Goal: Task Accomplishment & Management: Use online tool/utility

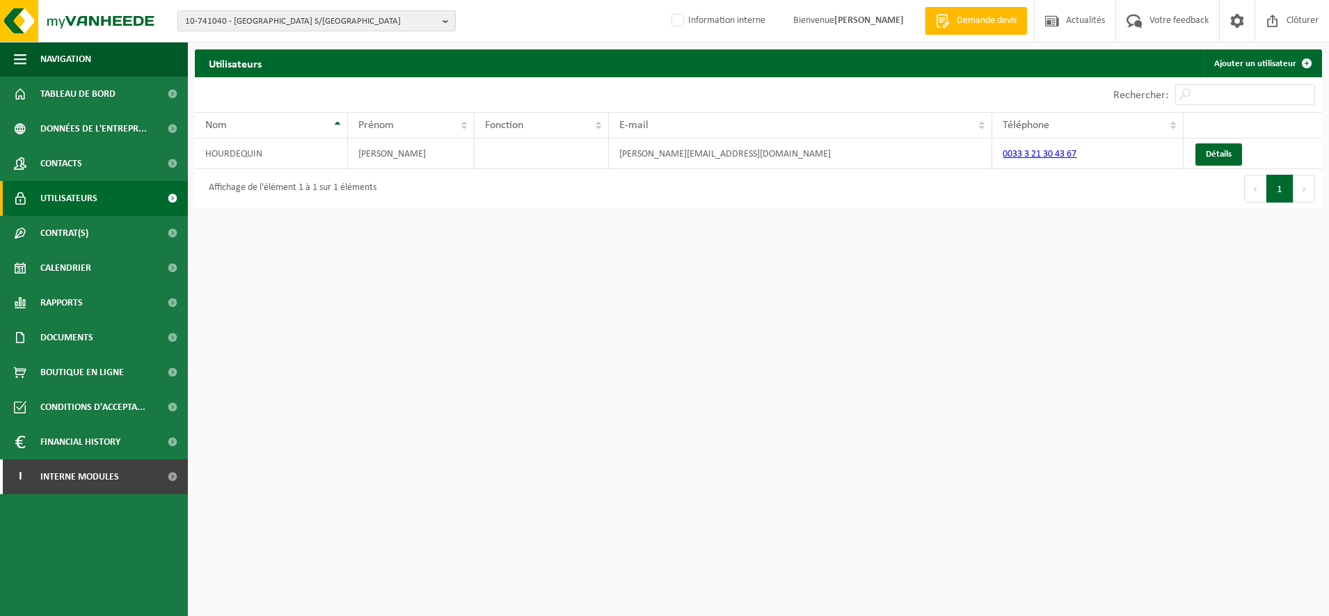
click at [237, 22] on span "10-741040 - CARREFOUR MARKET BOULOGNE S/M - LIANE - BOULOGNE SUR MER" at bounding box center [311, 21] width 252 height 21
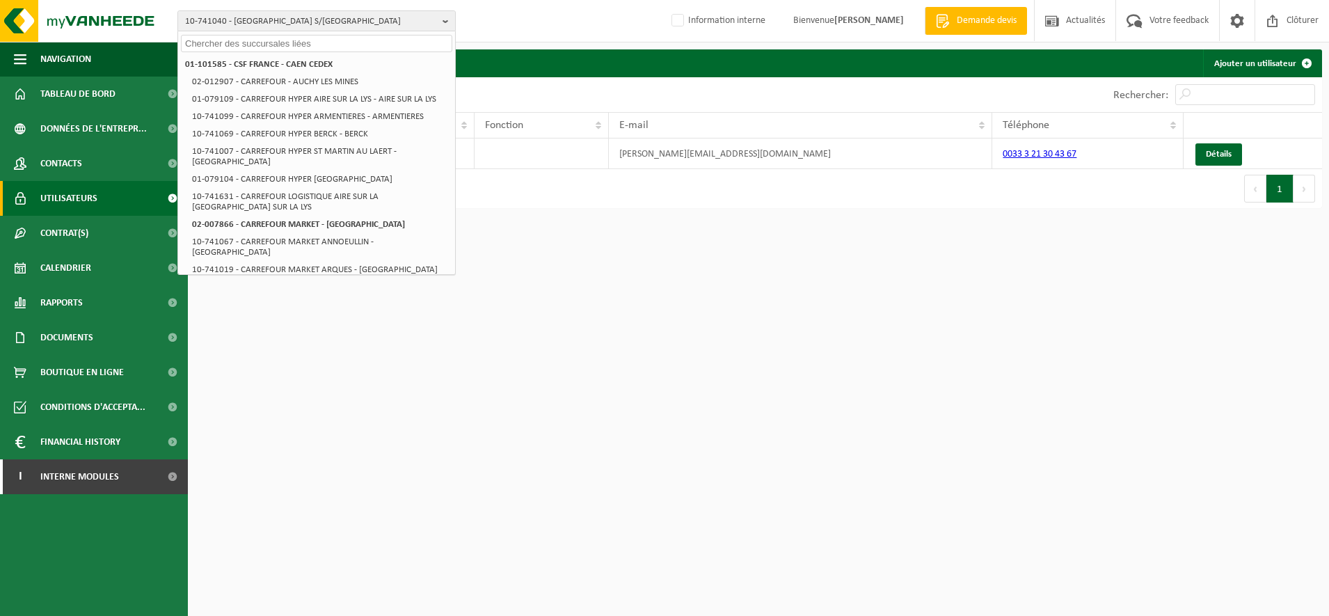
click at [219, 44] on input "text" at bounding box center [316, 43] width 271 height 17
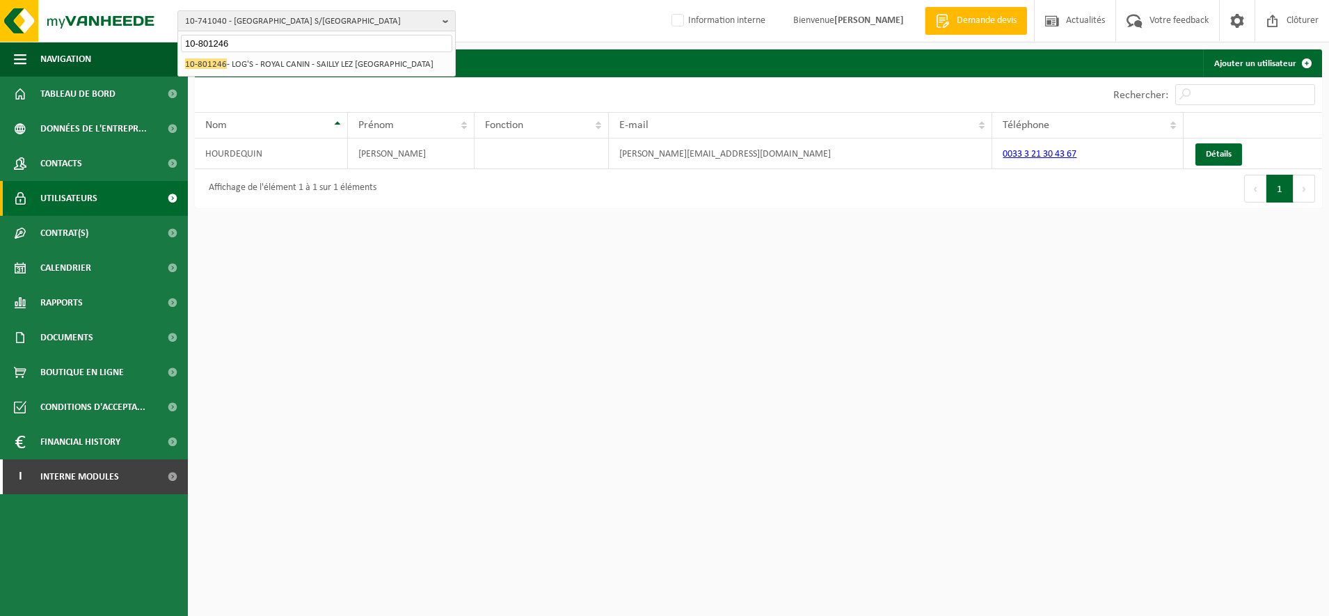
type input "10-801246"
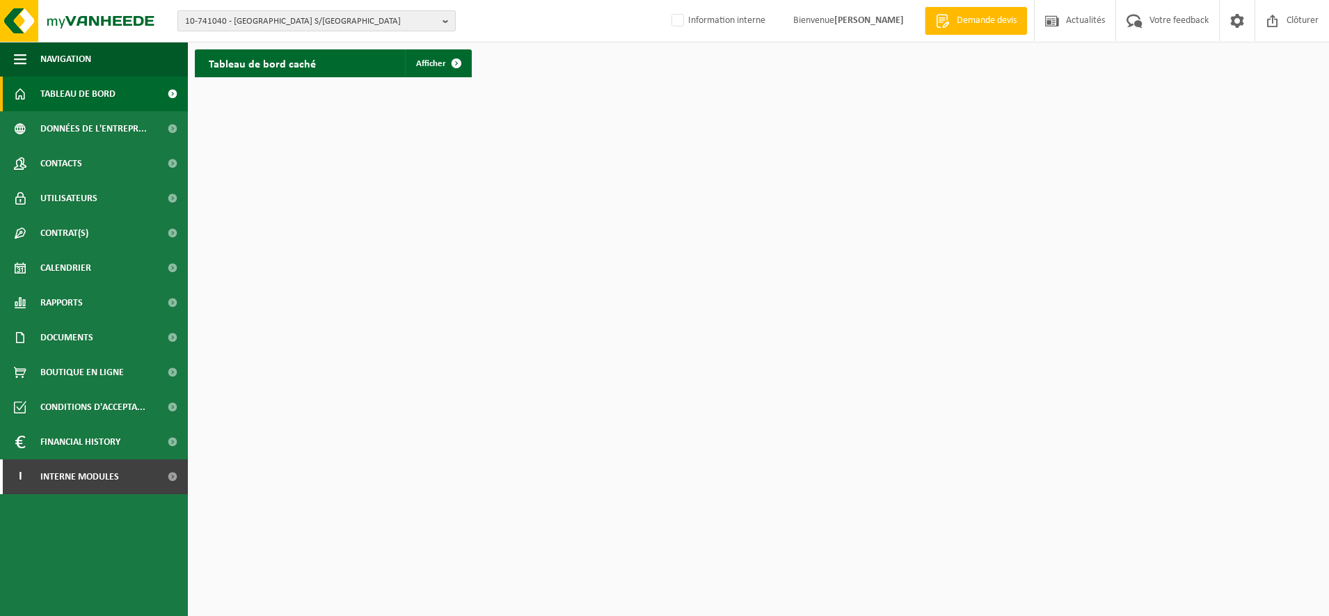
click at [208, 18] on span "10-741040 - CARREFOUR MARKET BOULOGNE S/M - LIANE - BOULOGNE SUR MER" at bounding box center [311, 21] width 252 height 21
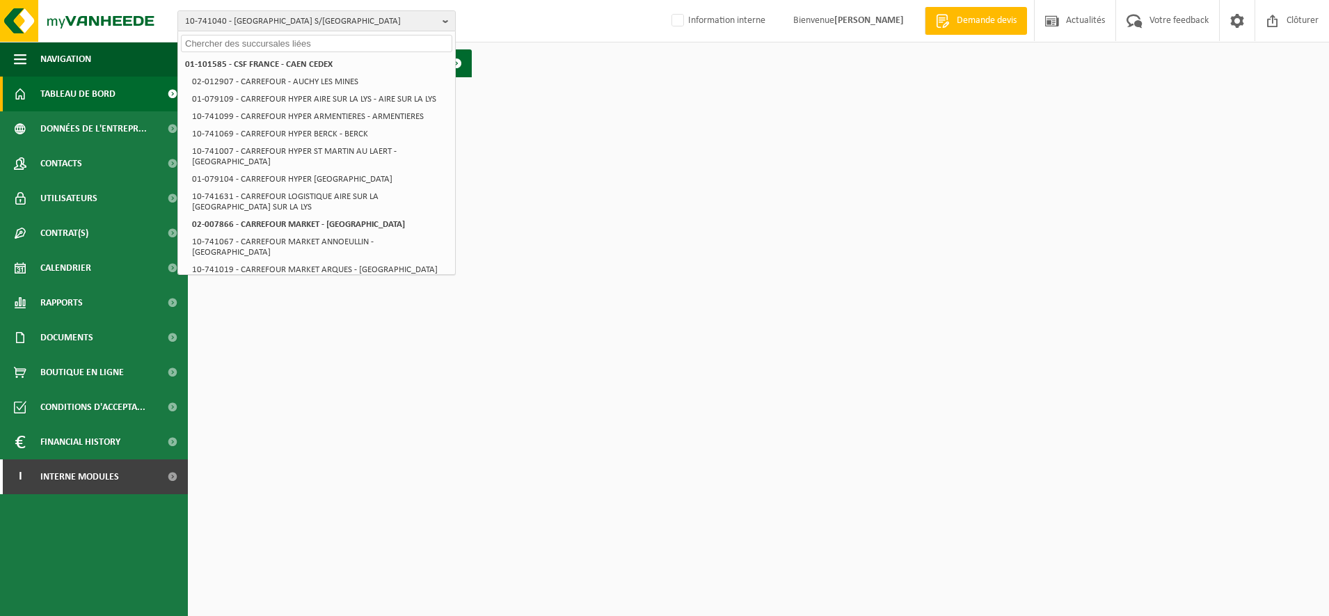
click at [208, 44] on input "text" at bounding box center [316, 43] width 271 height 17
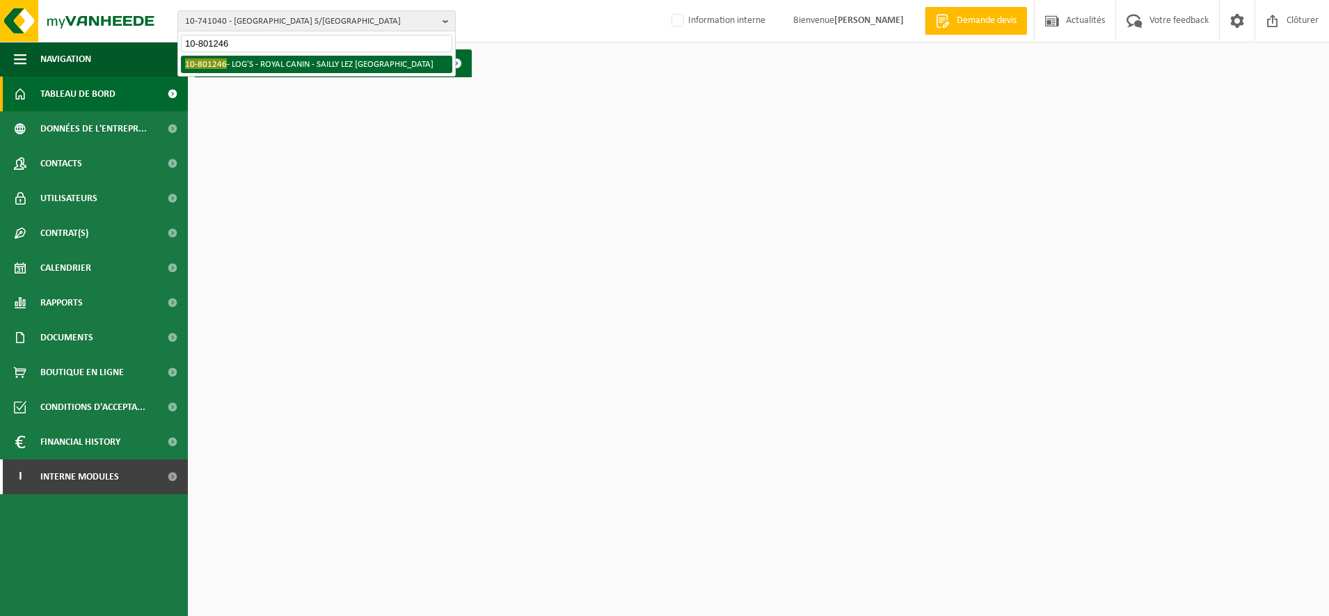
type input "10-801246"
click at [314, 65] on li "10-801246 - LOG'S - ROYAL CANIN - SAILLY LEZ CAMBRAI" at bounding box center [316, 64] width 271 height 17
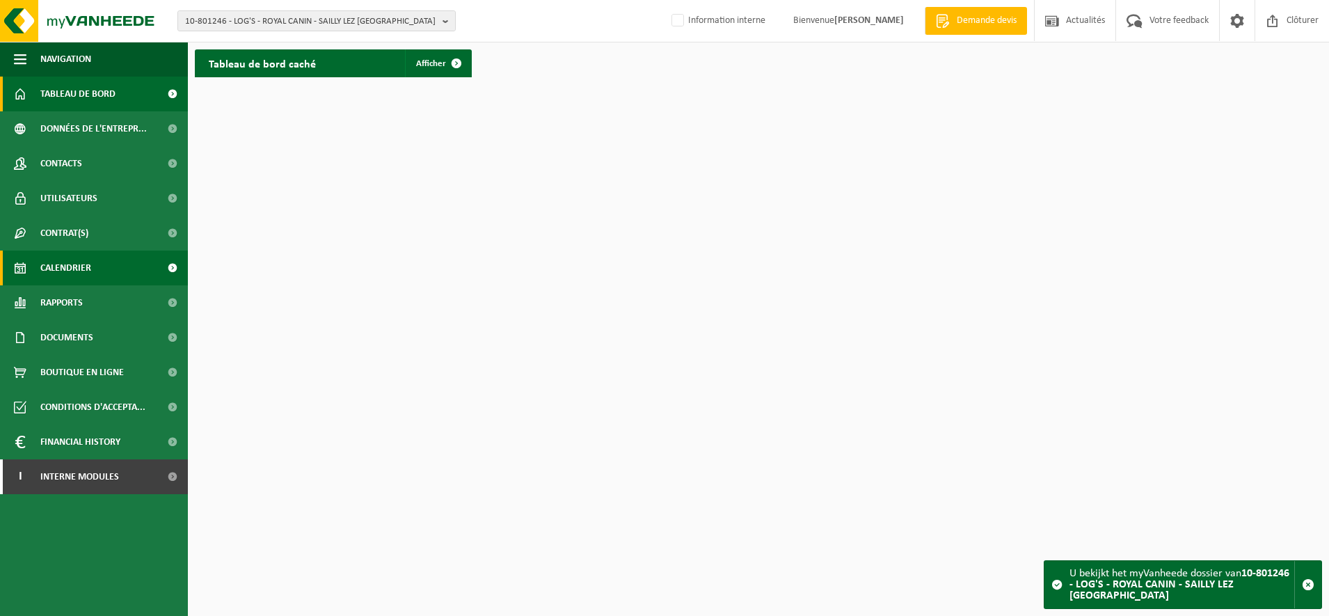
click at [60, 263] on span "Calendrier" at bounding box center [65, 268] width 51 height 35
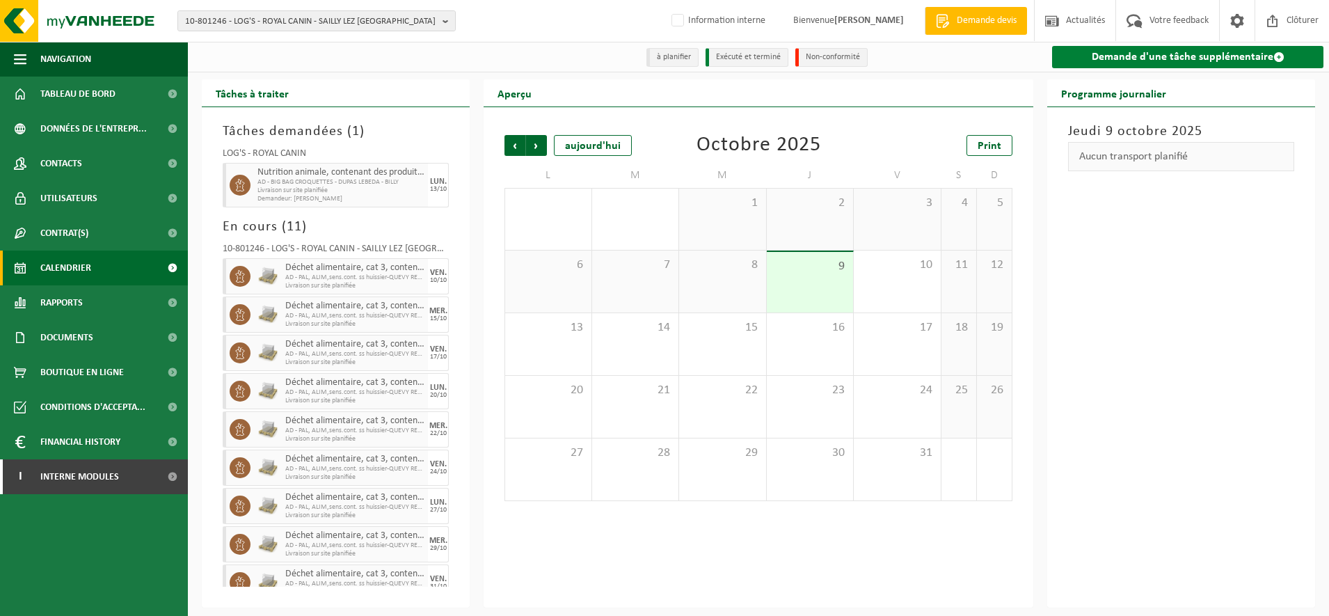
click at [1217, 56] on link "Demande d'une tâche supplémentaire" at bounding box center [1187, 57] width 271 height 22
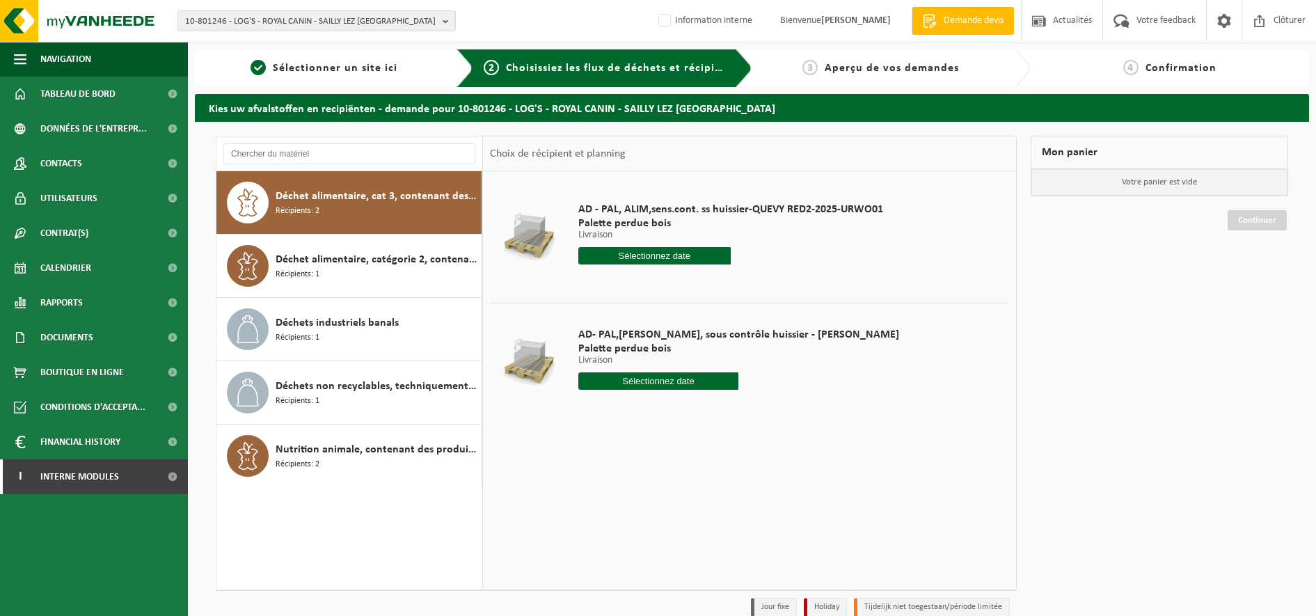
click at [661, 256] on input "text" at bounding box center [654, 255] width 152 height 17
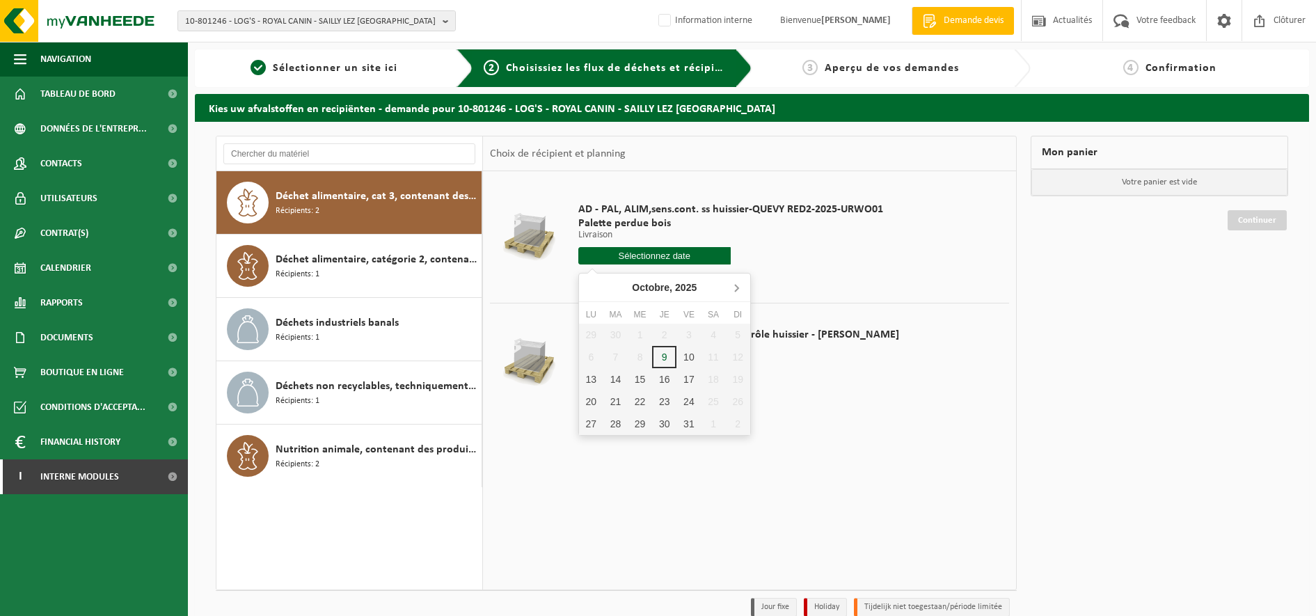
click at [738, 285] on icon at bounding box center [736, 287] width 22 height 22
click at [596, 360] on div "3" at bounding box center [591, 357] width 24 height 22
type input "à partir de 2025-11-03"
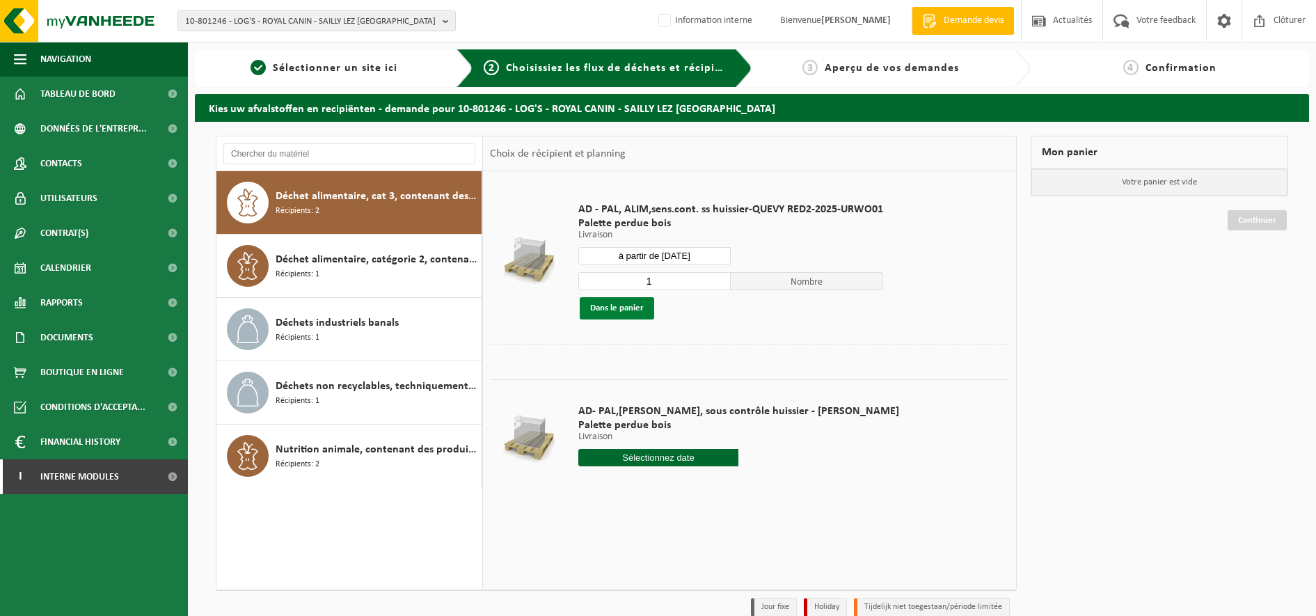
click at [625, 303] on button "Dans le panier" at bounding box center [617, 308] width 74 height 22
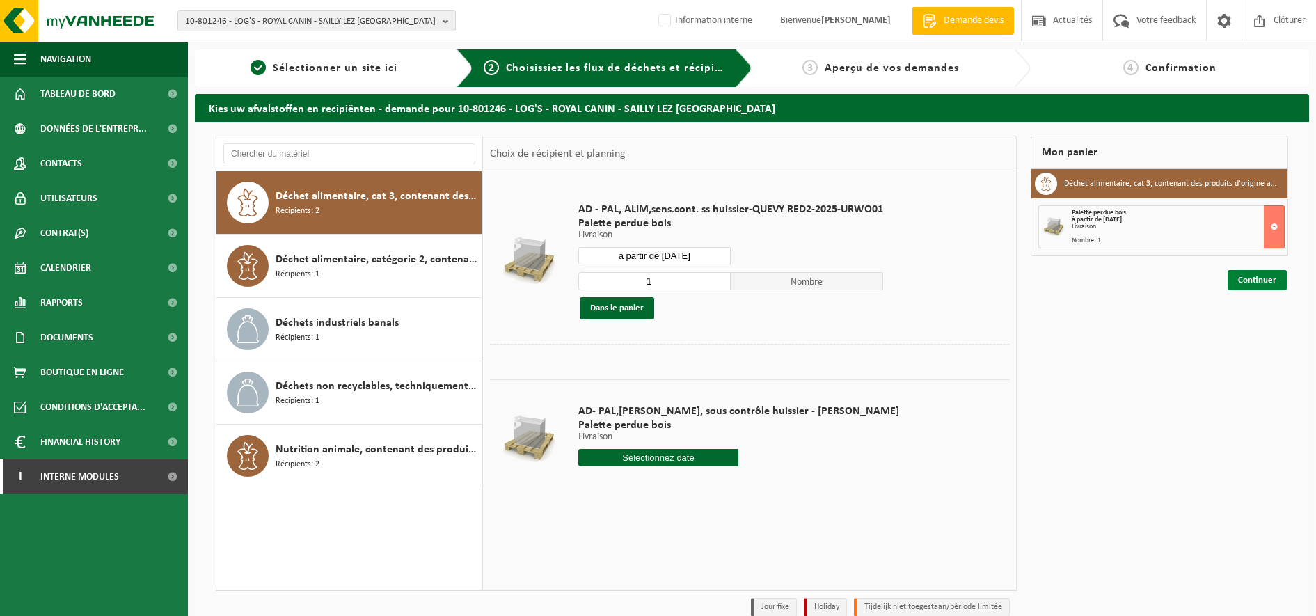
click at [1250, 279] on link "Continuer" at bounding box center [1257, 280] width 59 height 20
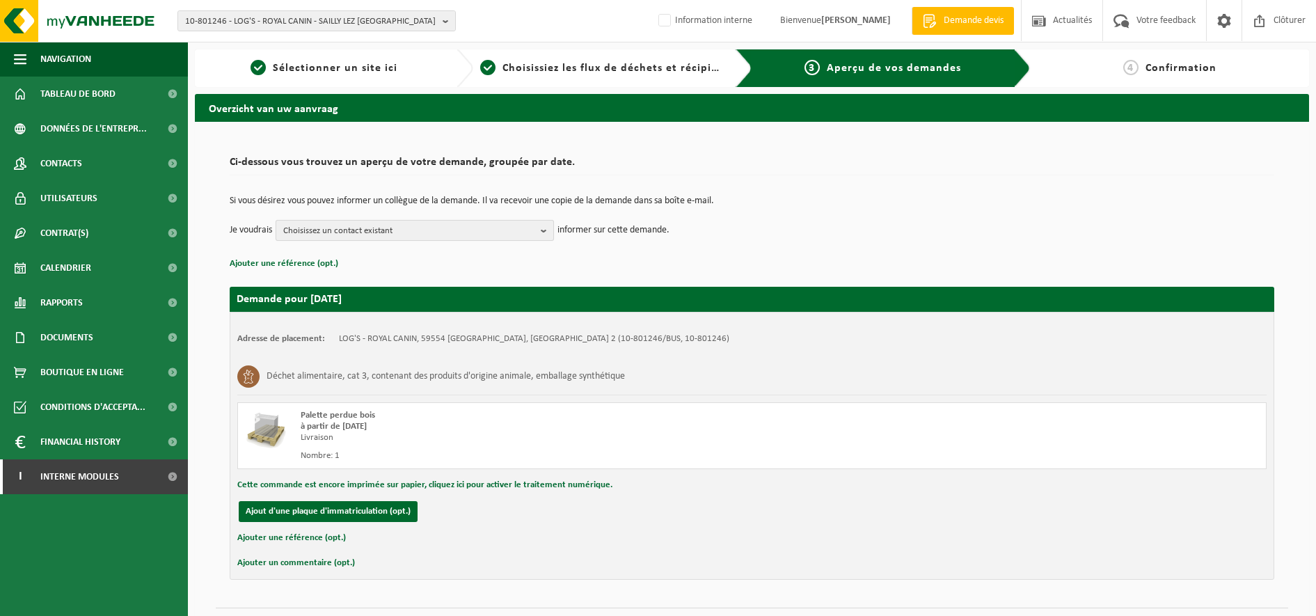
click at [548, 233] on b "button" at bounding box center [547, 230] width 13 height 19
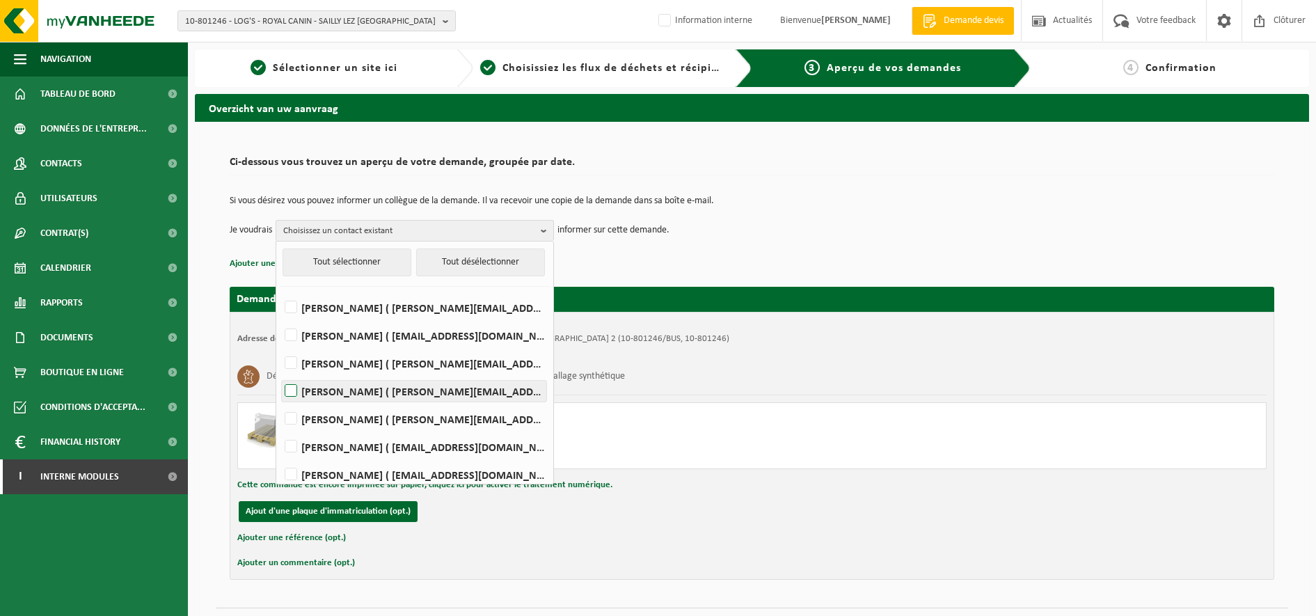
click at [298, 388] on label "JÉRÉMY LECLERCQ ( jeremy.leclercq@royalcanin.com )" at bounding box center [414, 391] width 264 height 21
click at [280, 374] on input "JÉRÉMY LECLERCQ ( jeremy.leclercq@royalcanin.com )" at bounding box center [279, 373] width 1 height 1
checkbox input "true"
click at [800, 232] on td "Je voudrais JÉRÉMY LECLERCQ Tout sélectionner Tout désélectionner KEVIN DEL FAB…" at bounding box center [752, 230] width 1045 height 21
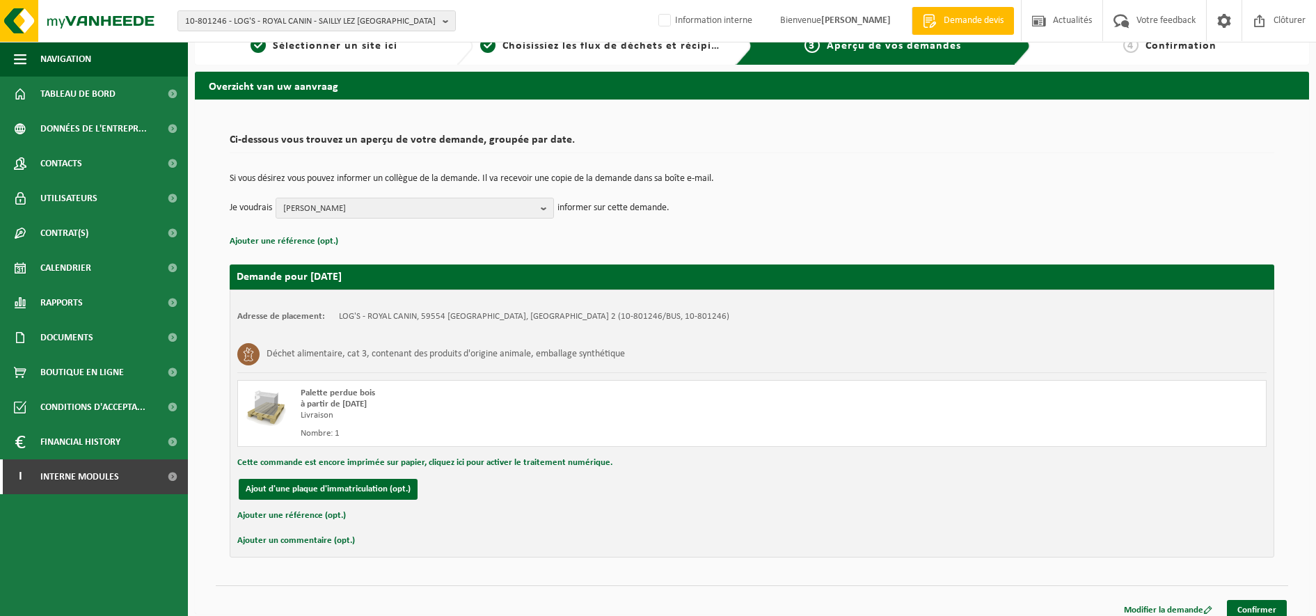
scroll to position [34, 0]
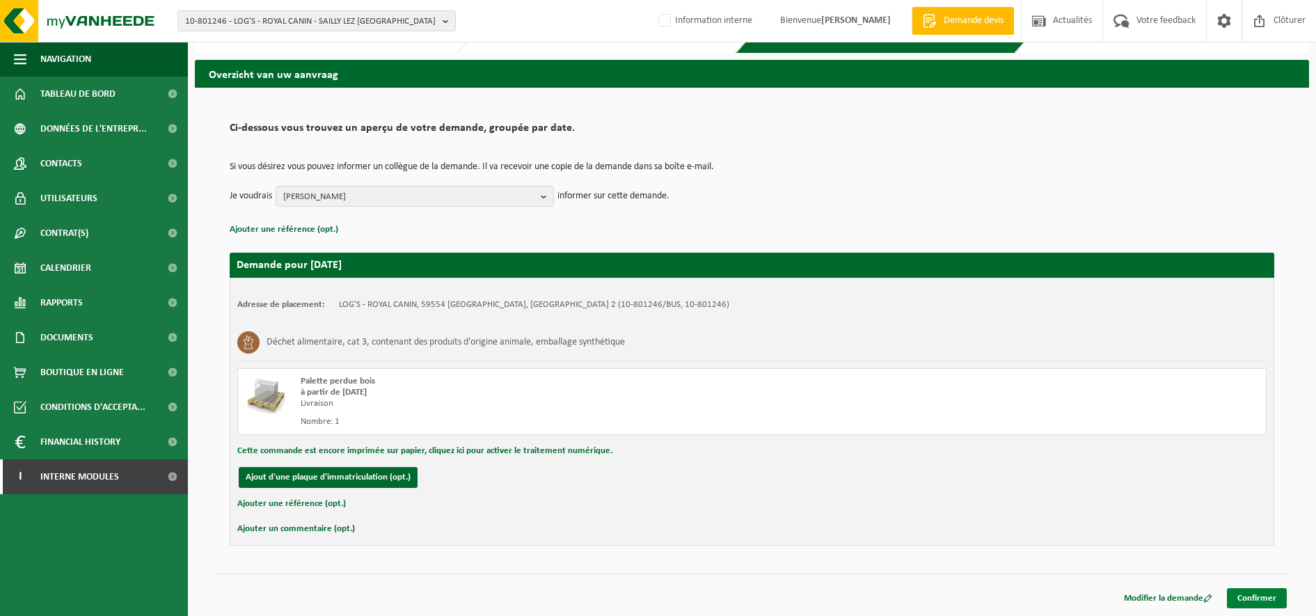
click at [1247, 600] on link "Confirmer" at bounding box center [1257, 598] width 60 height 20
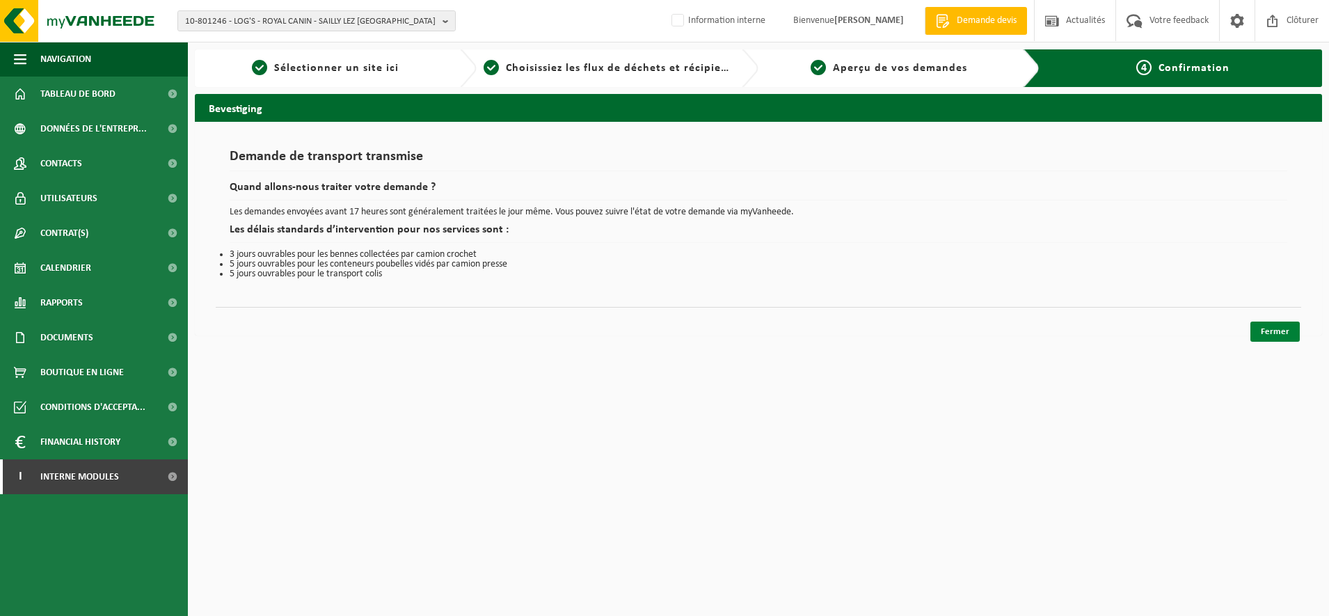
click at [1278, 339] on link "Fermer" at bounding box center [1275, 332] width 49 height 20
